Goal: Find specific page/section: Find specific page/section

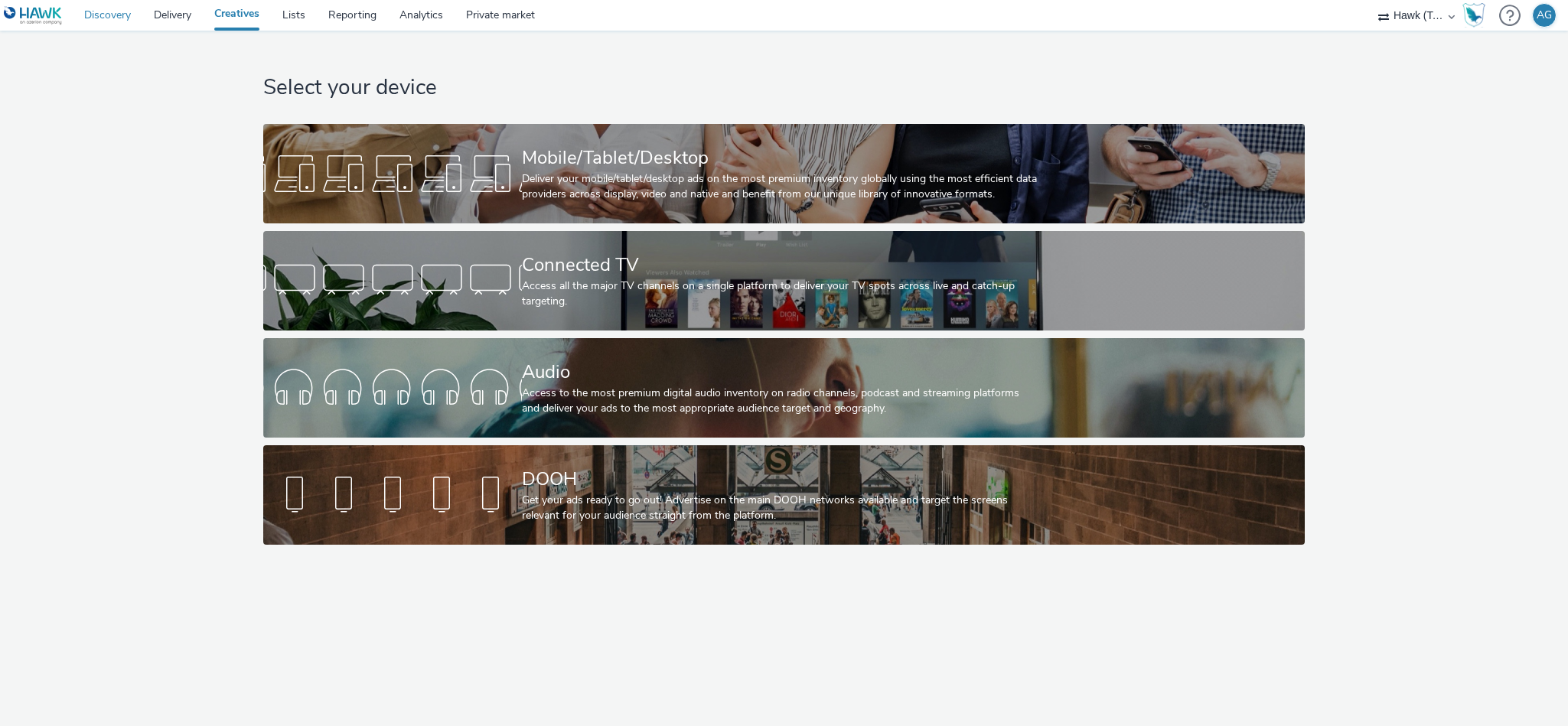
click at [108, 19] on link "Discovery" at bounding box center [107, 15] width 70 height 31
click at [173, 14] on link "Delivery" at bounding box center [172, 15] width 60 height 31
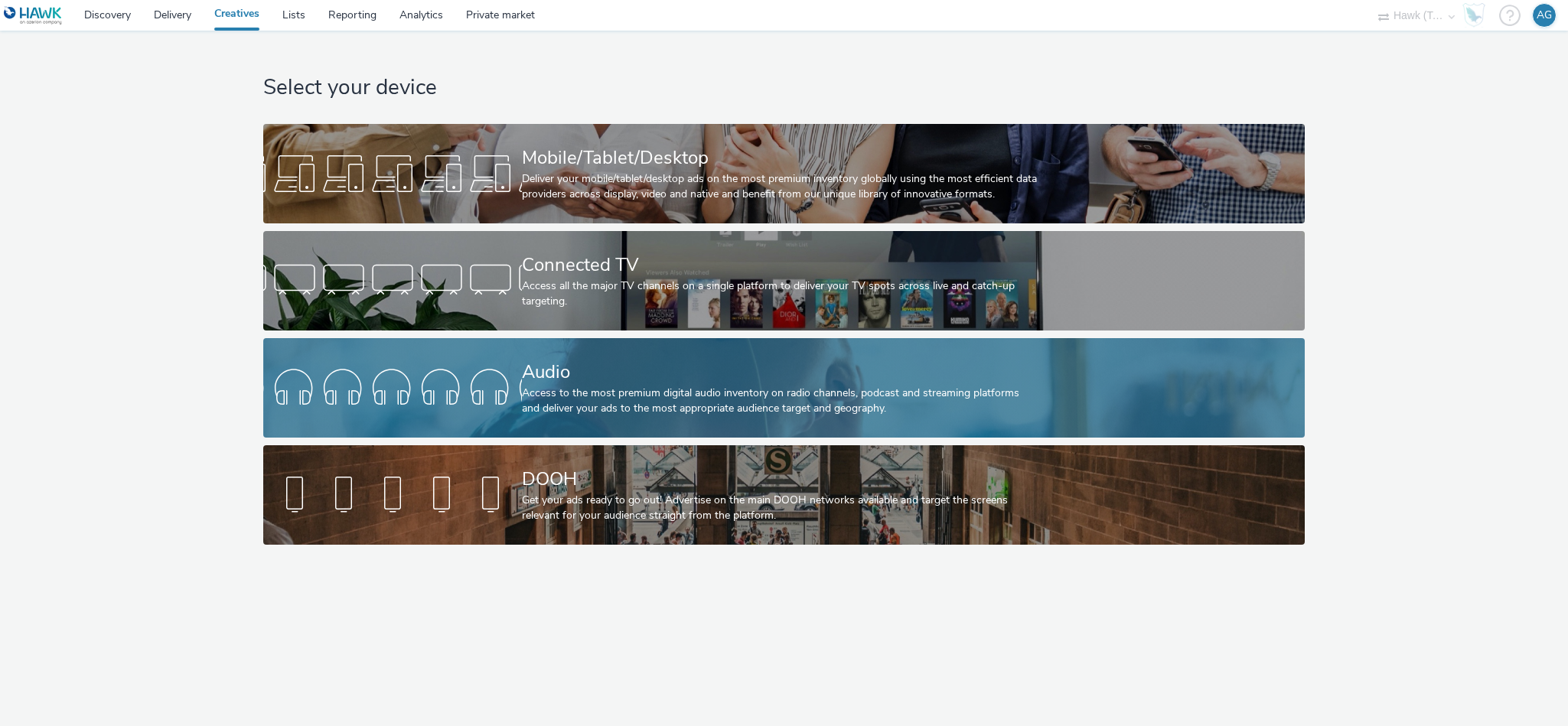
click at [563, 374] on div "Audio" at bounding box center [780, 372] width 518 height 27
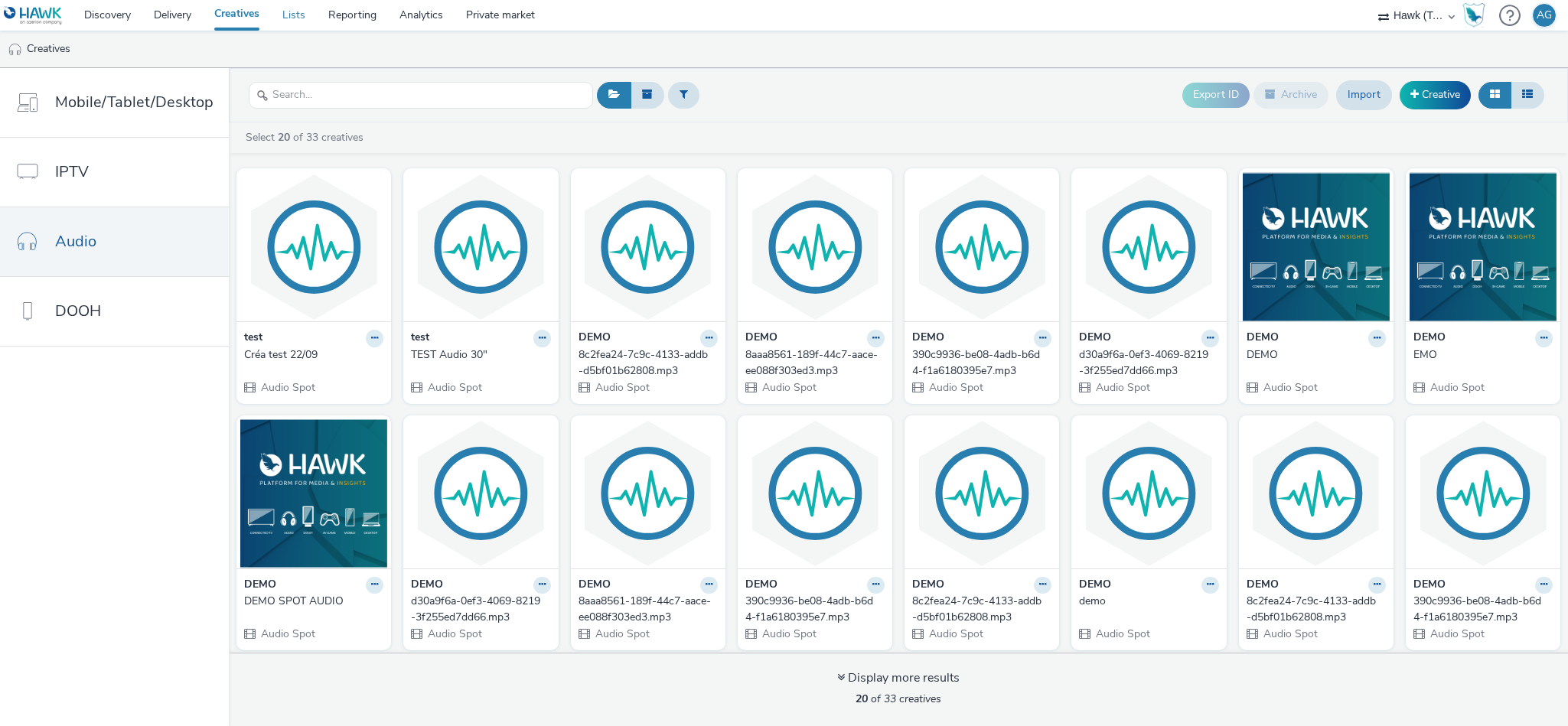
click at [292, 14] on link "Lists" at bounding box center [294, 15] width 46 height 31
